Goal: Task Accomplishment & Management: Manage account settings

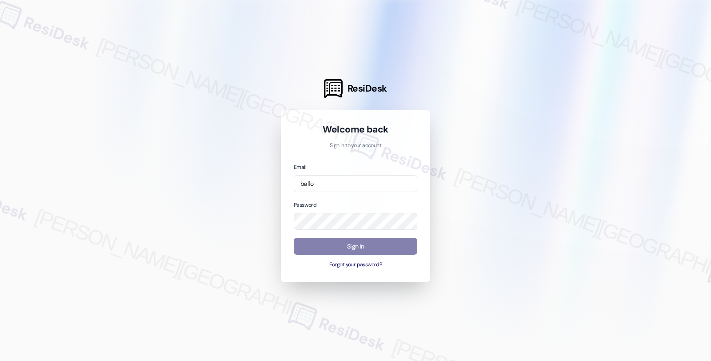
type input "balfo"
click at [347, 187] on input "balfo" at bounding box center [355, 183] width 123 height 17
click at [338, 184] on input "email" at bounding box center [355, 183] width 123 height 17
type input "automated-surveys-balfour_beatty_communities-fides.[PERSON_NAME]@balfour_beatty…"
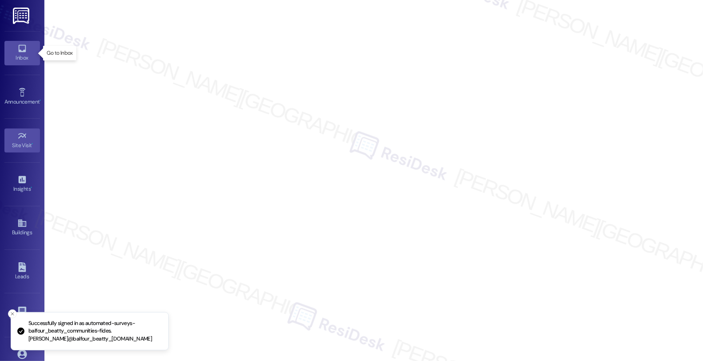
click at [20, 47] on icon at bounding box center [22, 49] width 10 height 10
